Goal: Information Seeking & Learning: Learn about a topic

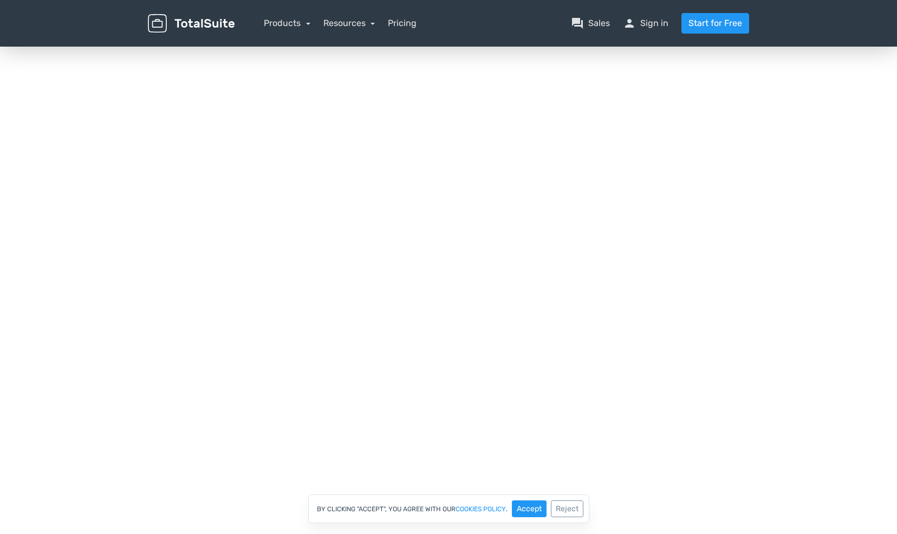
scroll to position [138, 0]
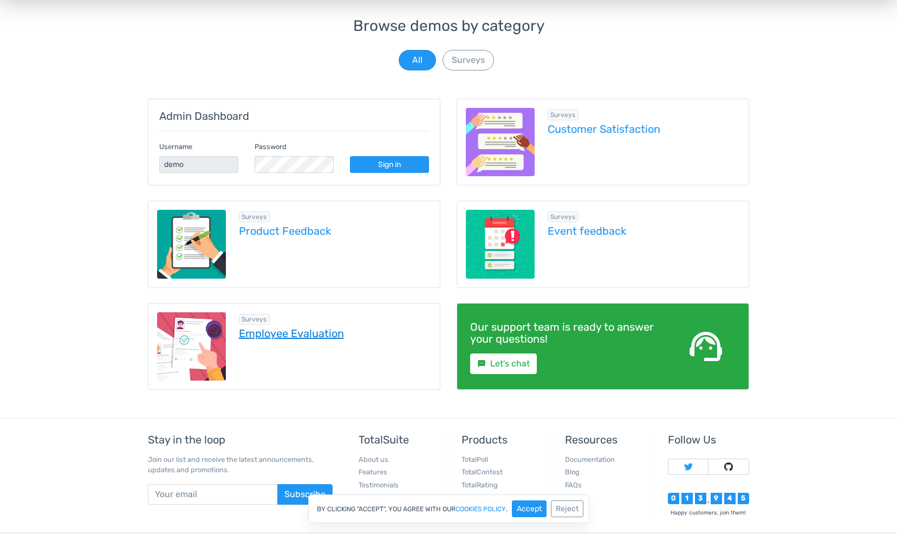
click at [305, 327] on link "Employee Evaluation" at bounding box center [335, 333] width 193 height 12
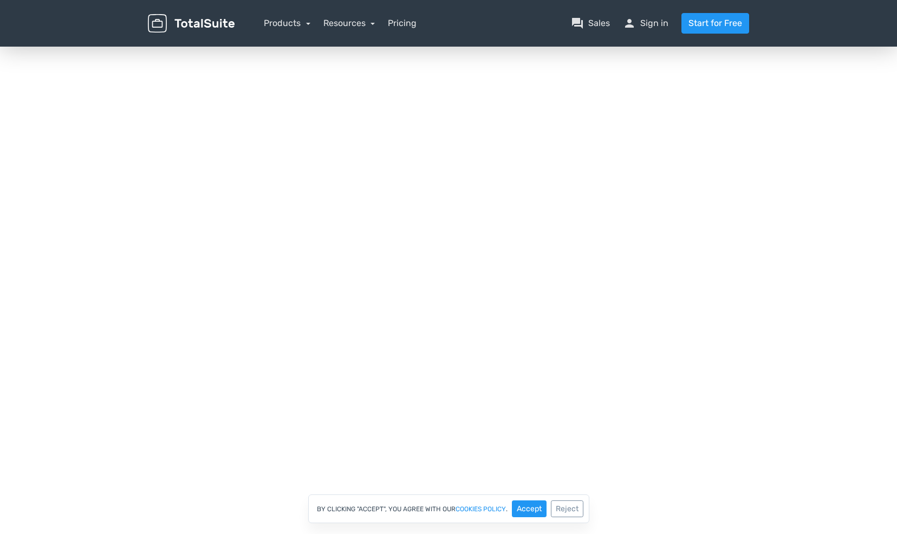
scroll to position [338, 0]
